Goal: Transaction & Acquisition: Purchase product/service

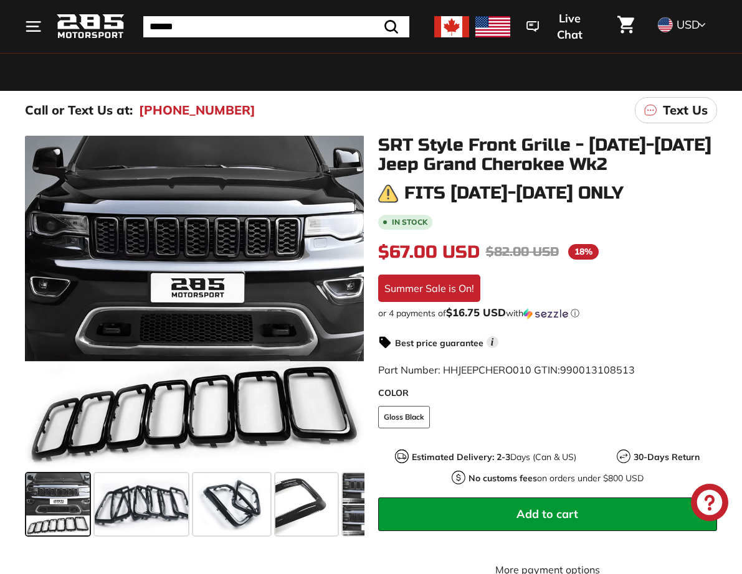
scroll to position [123, 0]
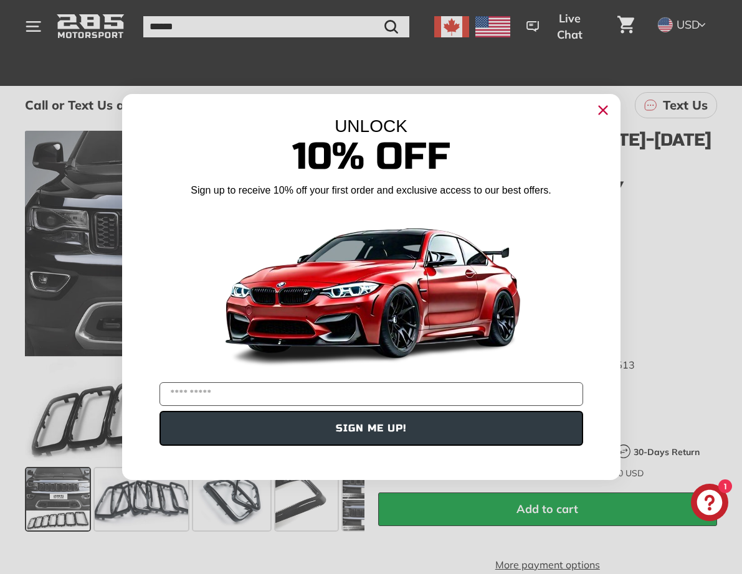
click at [602, 108] on icon "Close dialog" at bounding box center [602, 110] width 8 height 8
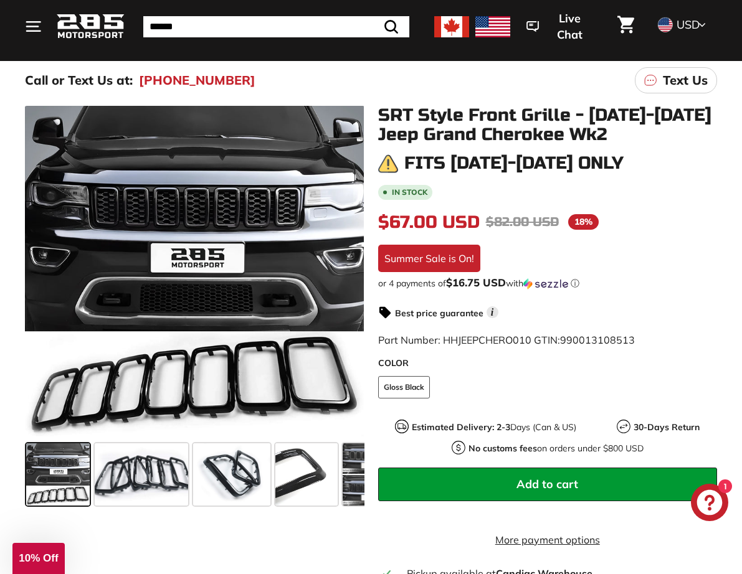
scroll to position [150, 0]
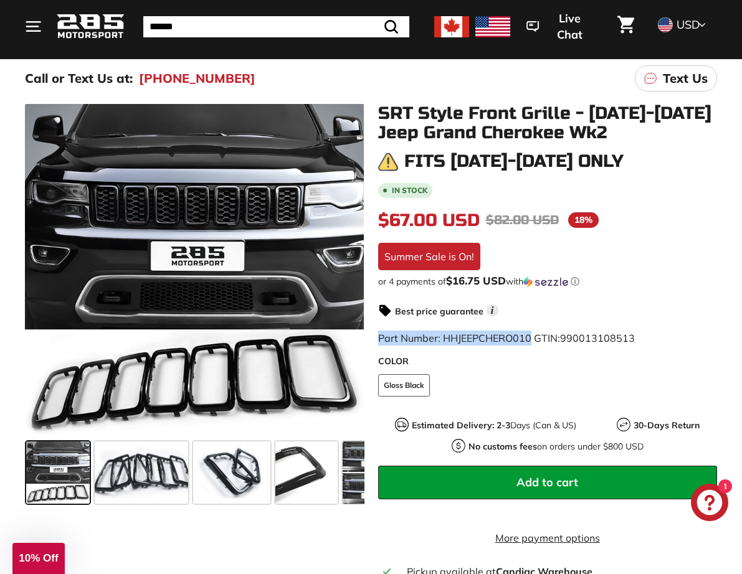
drag, startPoint x: 532, startPoint y: 338, endPoint x: 372, endPoint y: 339, distance: 159.4
click at [372, 339] on div "SRT Style Front Grille - 2017-2020 Jeep Grand Cherokee Wk2 Fits 2017-2020 only …" at bounding box center [540, 373] width 353 height 538
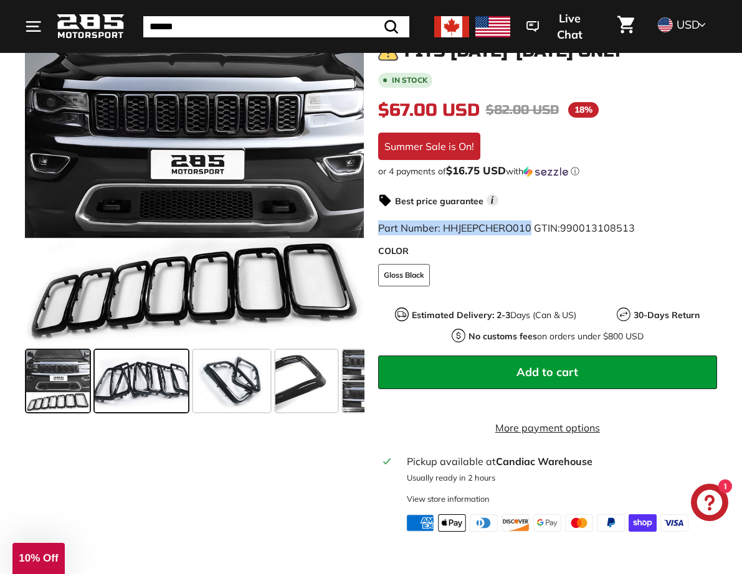
scroll to position [263, 0]
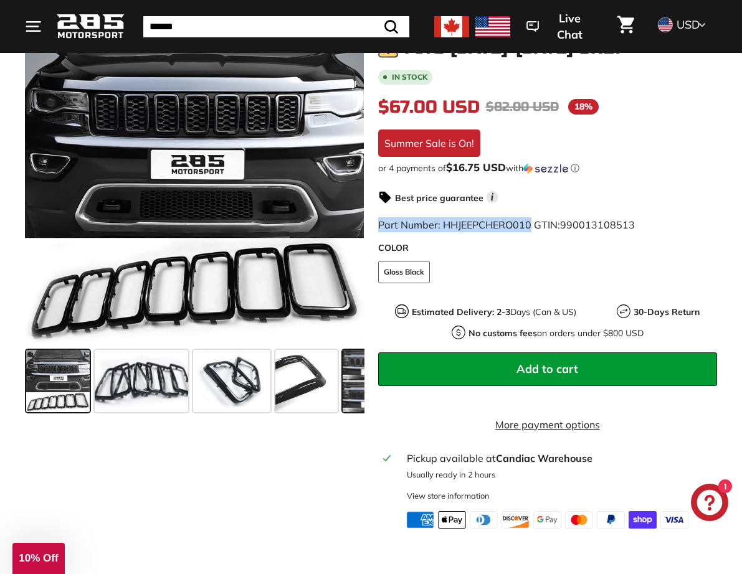
click at [346, 385] on span at bounding box center [370, 381] width 54 height 62
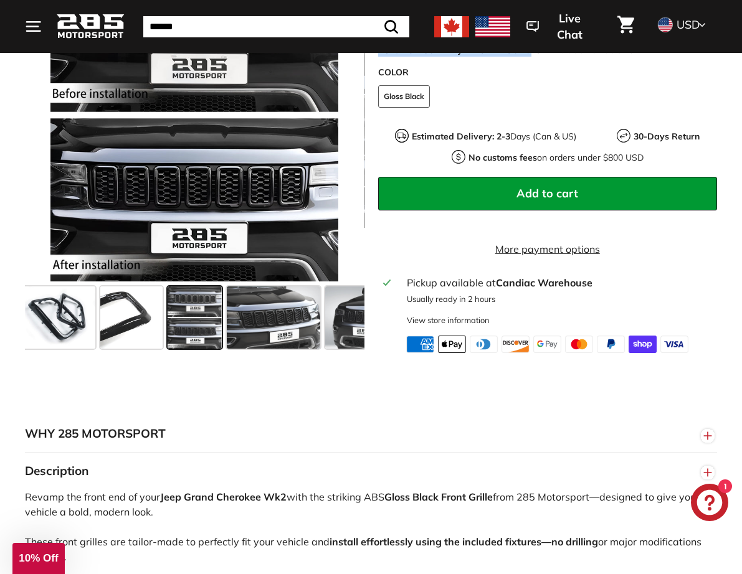
scroll to position [635, 0]
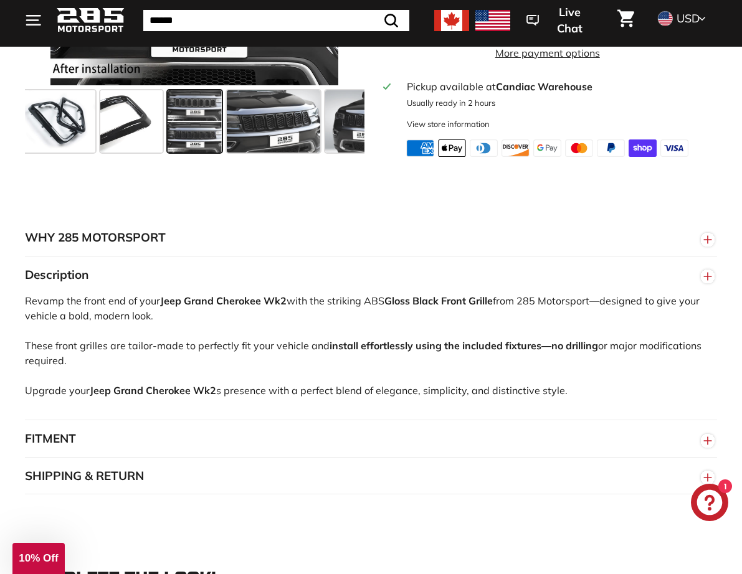
click at [39, 458] on button "FITMENT" at bounding box center [371, 438] width 692 height 37
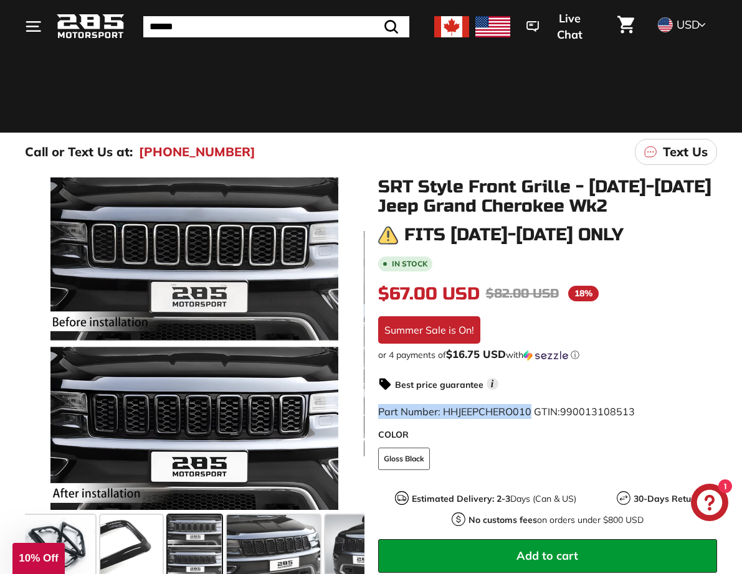
scroll to position [74, 0]
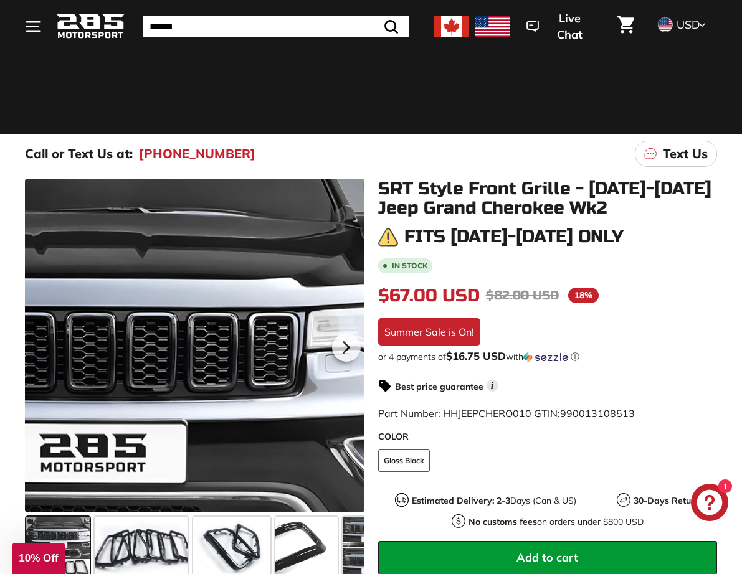
scroll to position [323, 0]
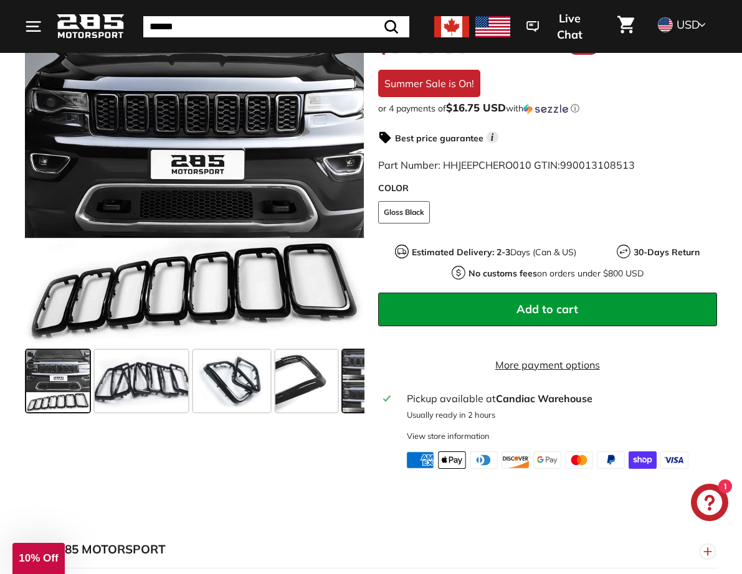
click at [359, 383] on span at bounding box center [370, 381] width 54 height 62
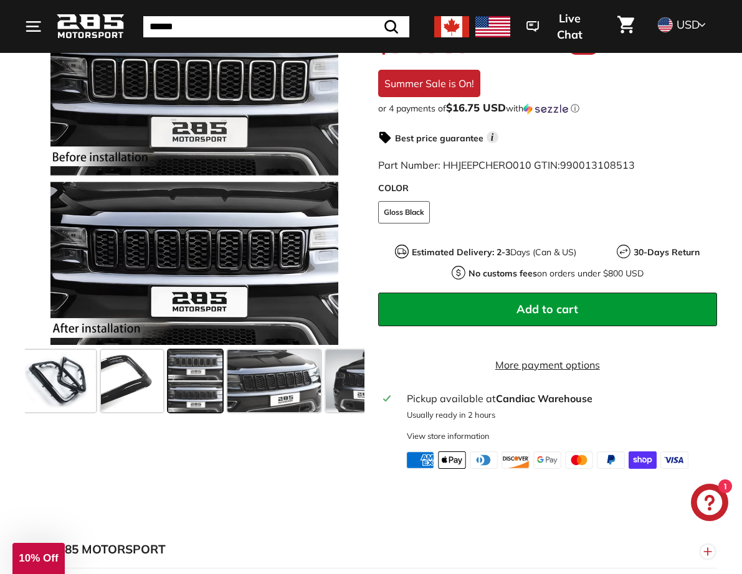
scroll to position [0, 175]
click at [263, 383] on span at bounding box center [273, 381] width 93 height 62
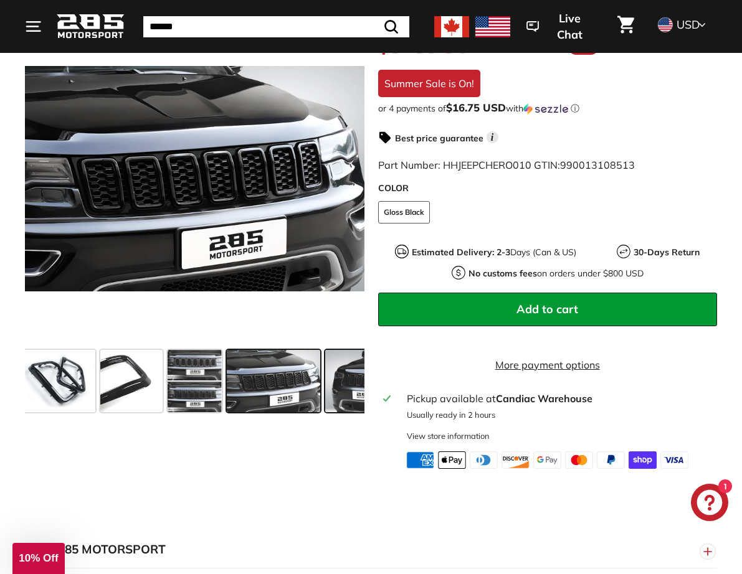
click at [349, 384] on span at bounding box center [371, 381] width 93 height 62
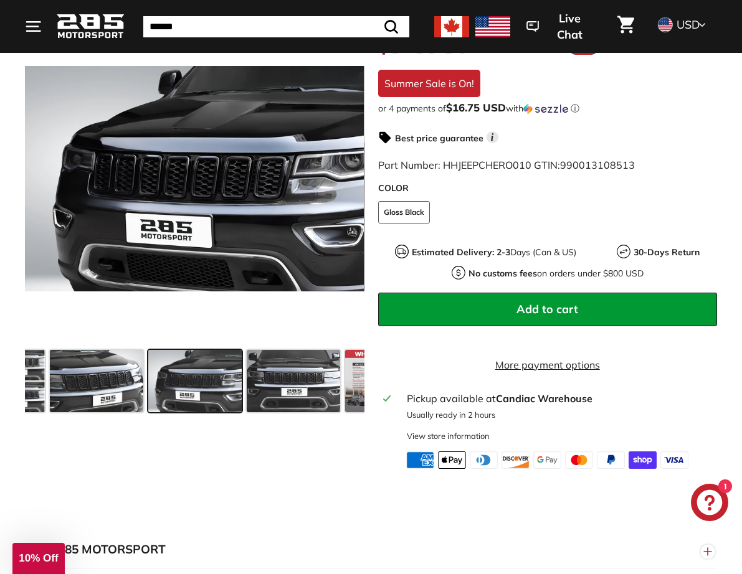
scroll to position [0, 352]
click at [346, 380] on span at bounding box center [375, 381] width 62 height 62
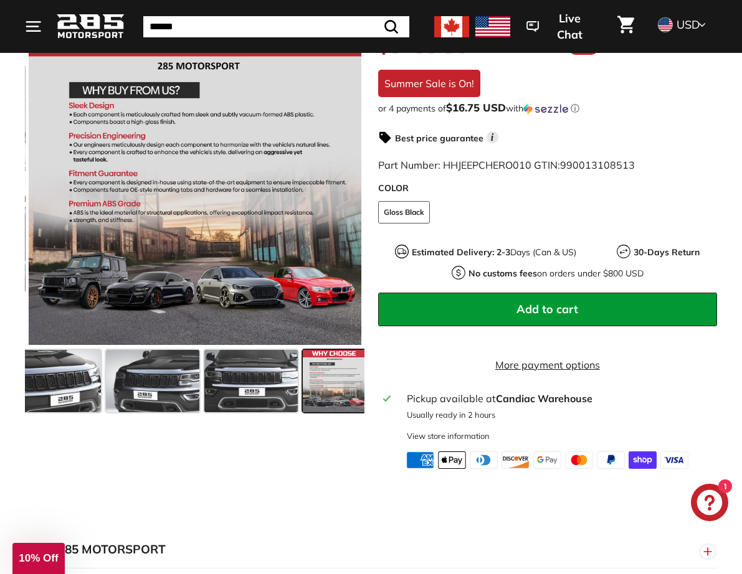
scroll to position [0, 397]
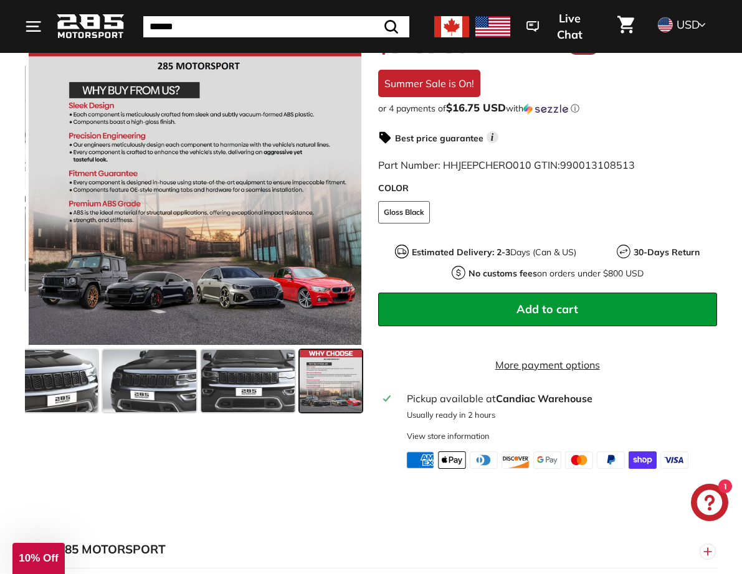
click at [335, 374] on span at bounding box center [331, 381] width 62 height 62
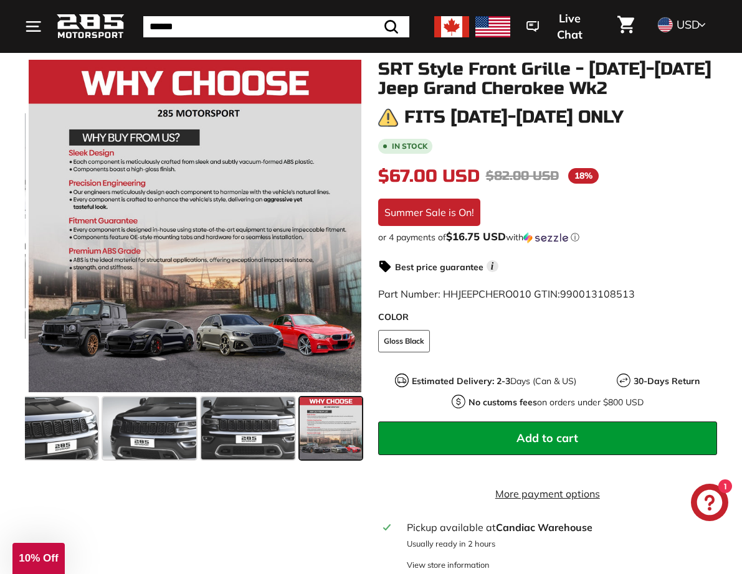
scroll to position [0, 0]
